Goal: Find specific page/section: Find specific page/section

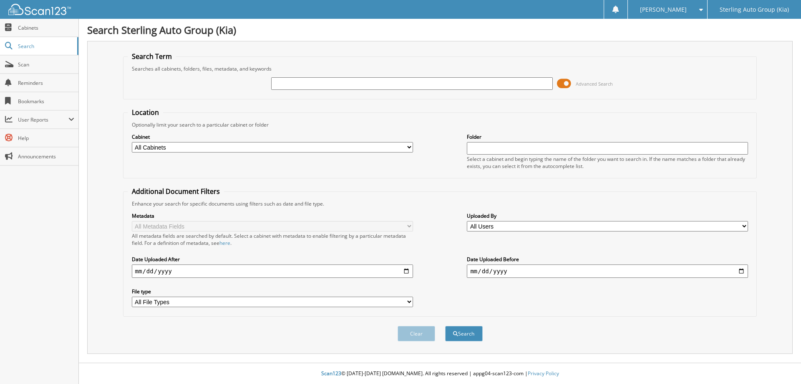
click at [336, 85] on input "text" at bounding box center [411, 83] width 281 height 13
type input "RG199888"
click at [445, 326] on button "Search" at bounding box center [464, 333] width 38 height 15
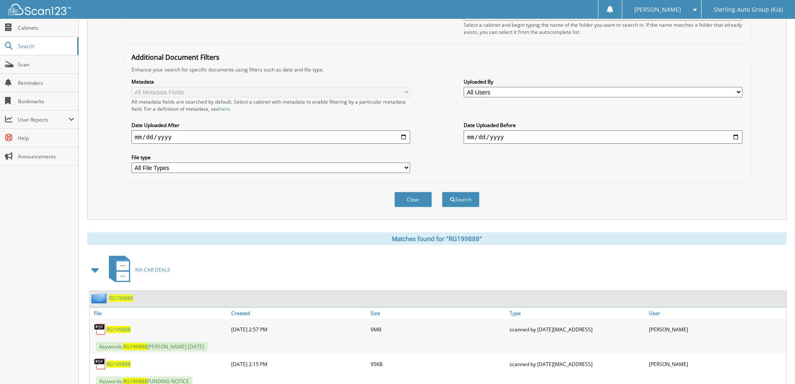
scroll to position [164, 0]
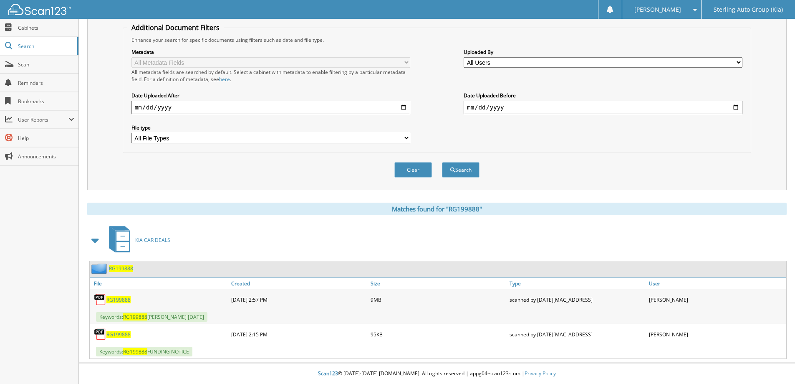
click at [116, 298] on span "RG199888" at bounding box center [118, 299] width 24 height 7
